Goal: Information Seeking & Learning: Learn about a topic

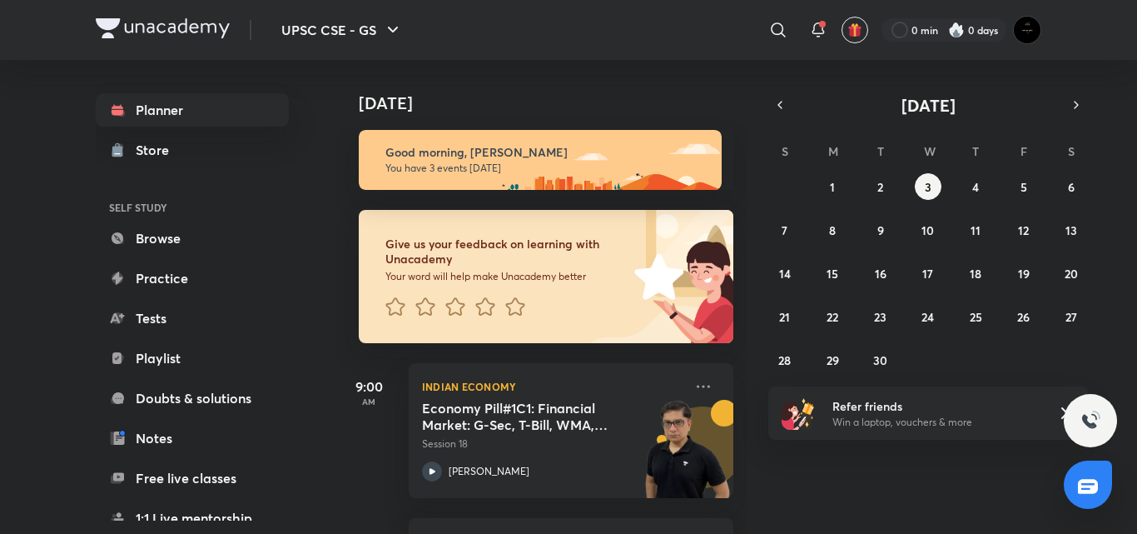
click at [484, 257] on h6 "Give us your feedback on learning with Unacademy" at bounding box center [507, 251] width 243 height 30
click at [629, 364] on div "Indian Economy Economy Pill#1C1: Financial Market: G-Sec, T-Bill, WMA, WMA, Ele…" at bounding box center [571, 430] width 325 height 135
click at [695, 383] on icon at bounding box center [704, 386] width 20 height 20
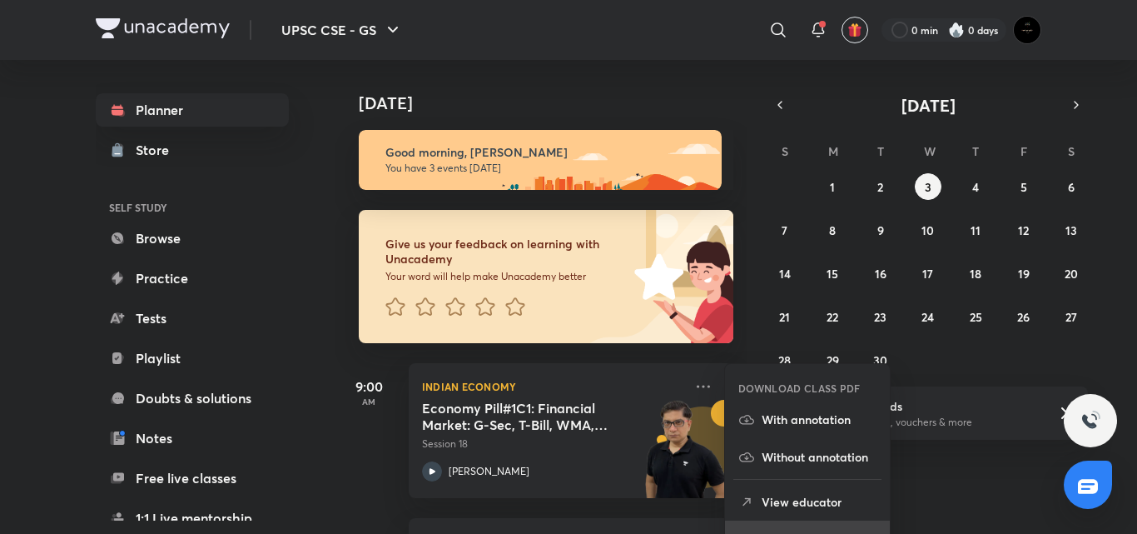
click at [750, 524] on li "Go to course page" at bounding box center [807, 538] width 165 height 37
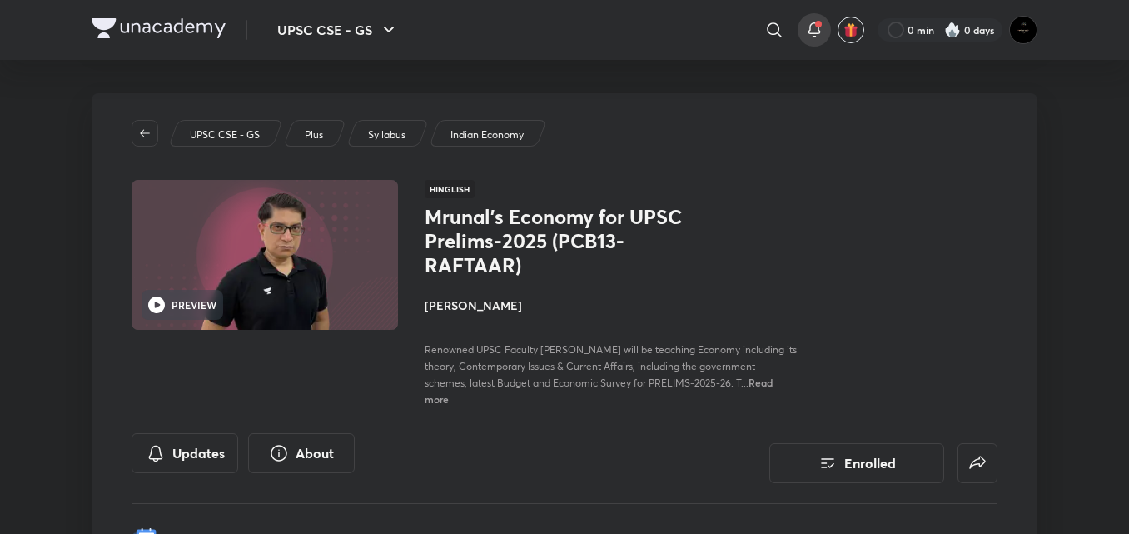
click at [811, 23] on icon at bounding box center [814, 28] width 11 height 10
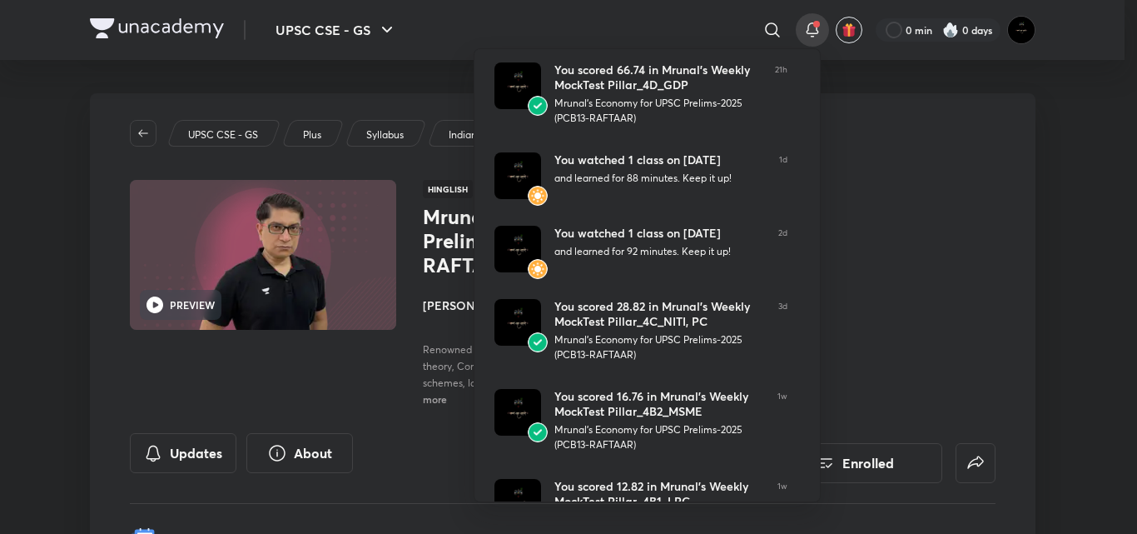
click at [811, 23] on div at bounding box center [568, 267] width 1137 height 534
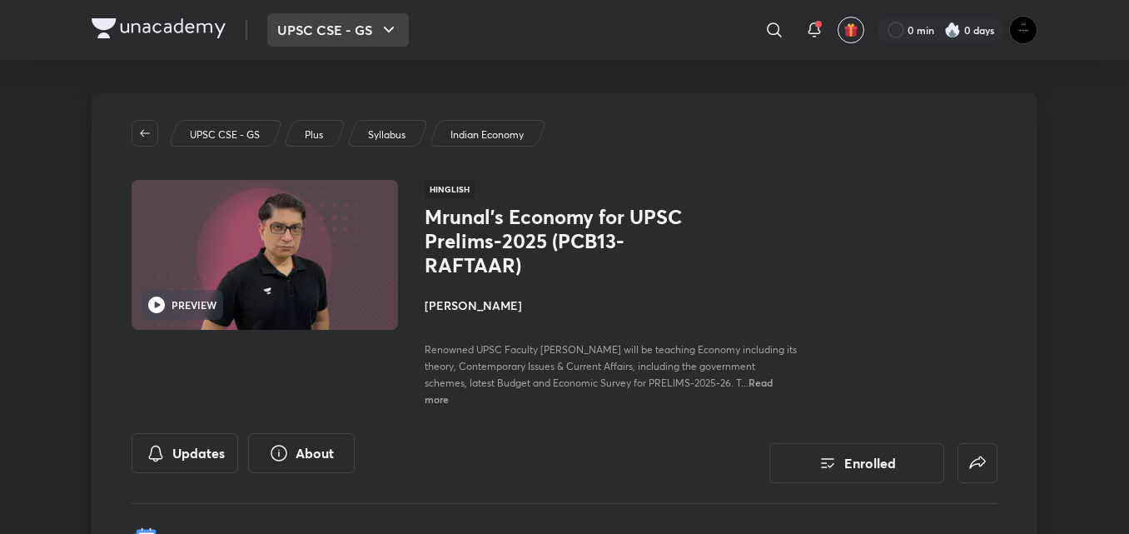
click at [319, 22] on button "UPSC CSE - GS" at bounding box center [338, 29] width 142 height 33
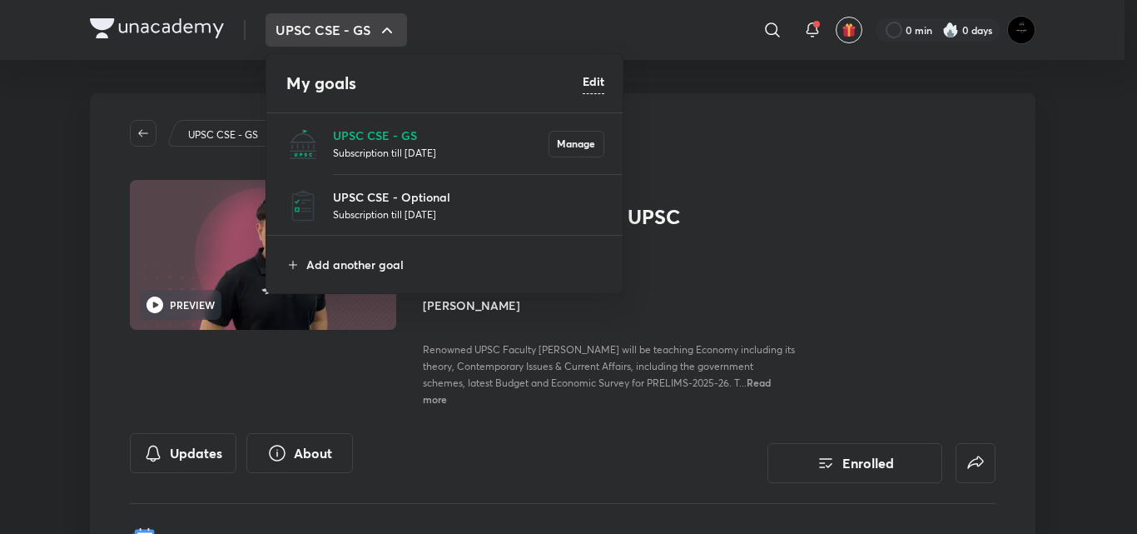
click at [473, 29] on div at bounding box center [568, 267] width 1137 height 534
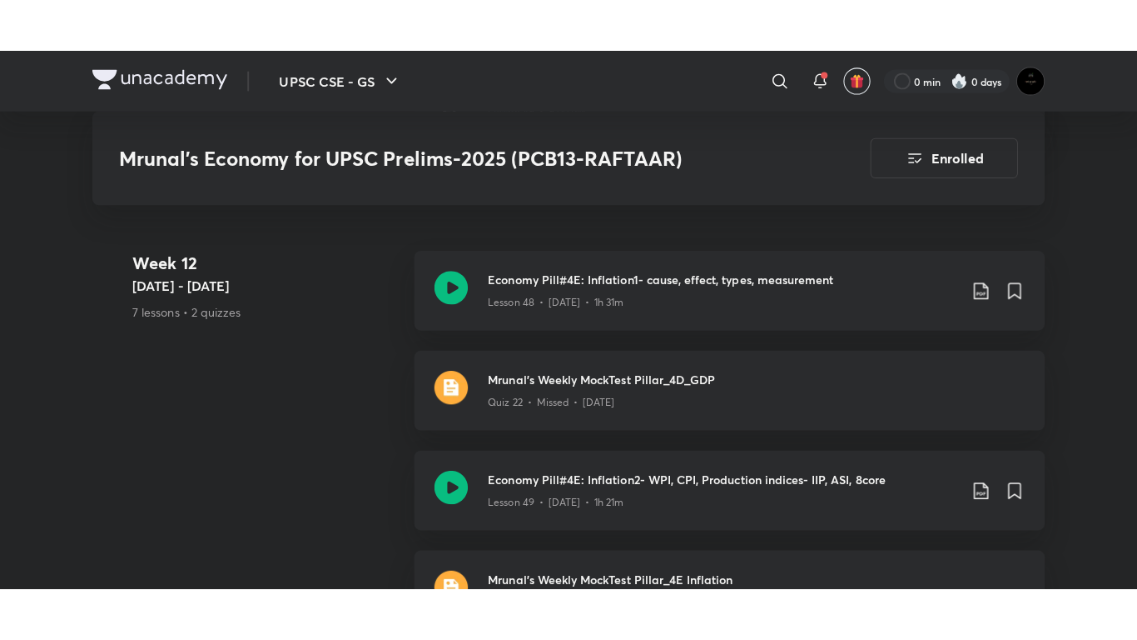
scroll to position [8979, 0]
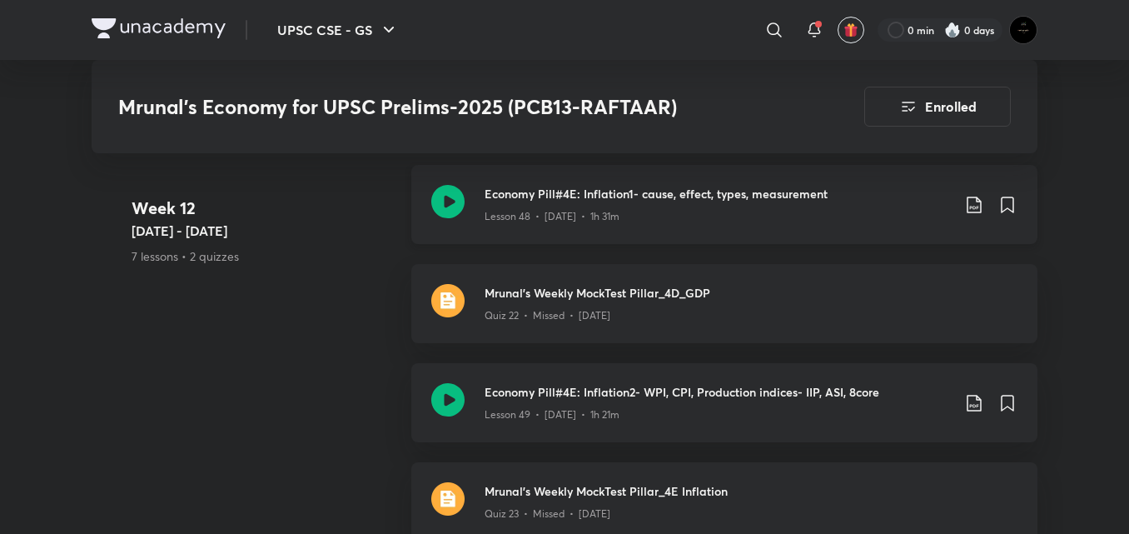
click at [437, 209] on icon at bounding box center [447, 201] width 33 height 33
